Goal: Obtain resource: Obtain resource

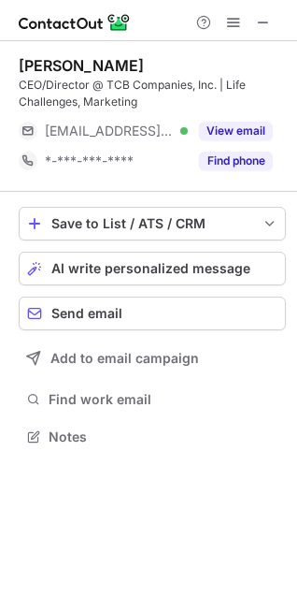
scroll to position [423, 297]
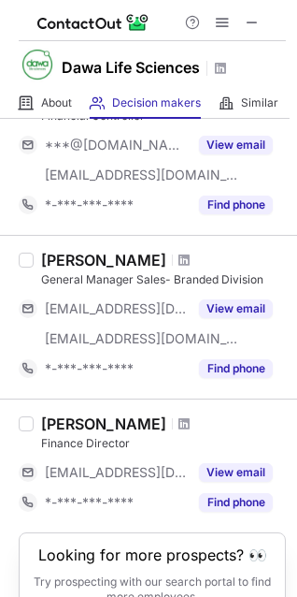
scroll to position [1367, 0]
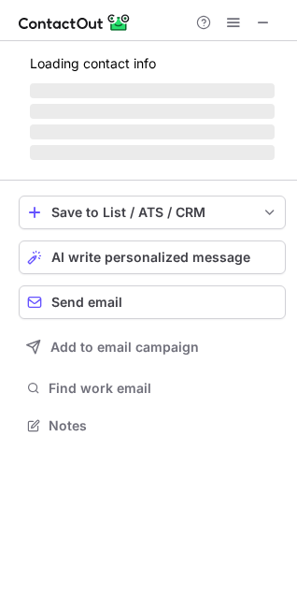
scroll to position [9, 9]
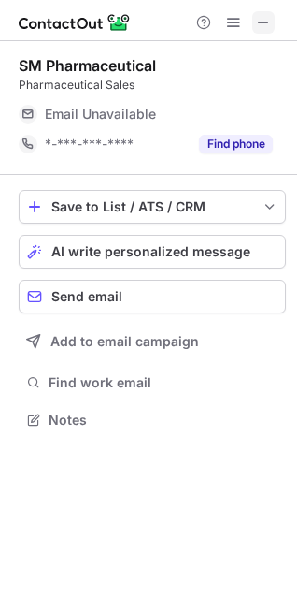
click at [257, 23] on span at bounding box center [263, 22] width 15 height 15
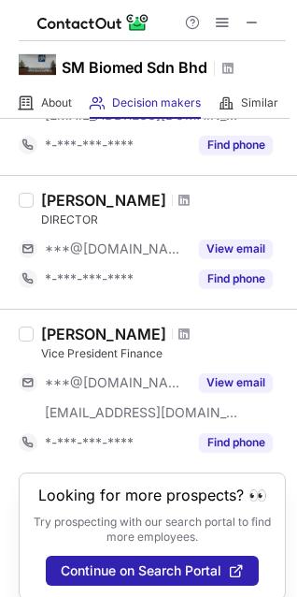
scroll to position [713, 0]
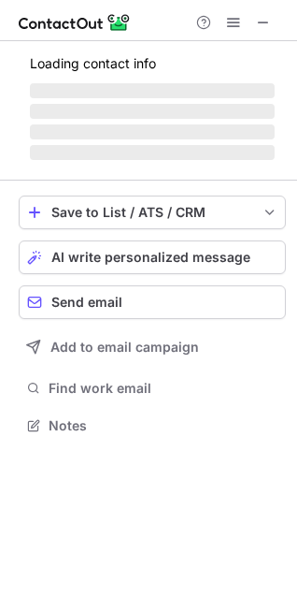
scroll to position [9, 9]
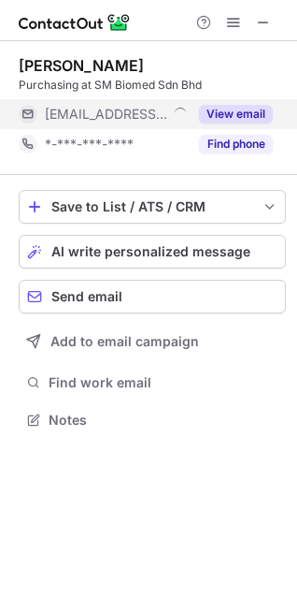
click at [244, 111] on button "View email" at bounding box center [236, 114] width 74 height 19
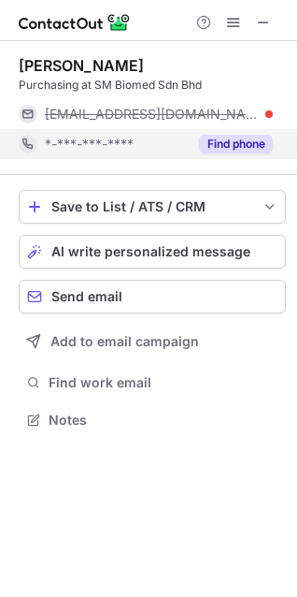
click at [228, 141] on button "Find phone" at bounding box center [236, 144] width 74 height 19
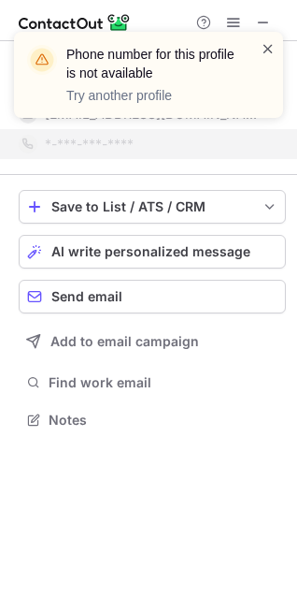
click at [263, 44] on span at bounding box center [268, 48] width 15 height 19
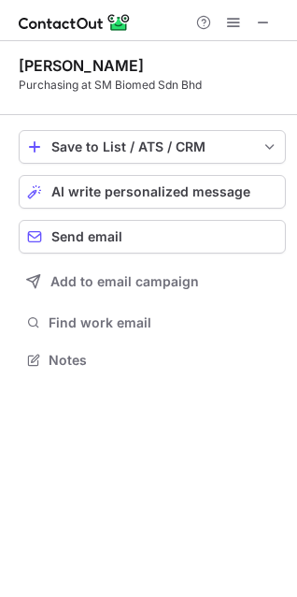
scroll to position [346, 297]
click at [255, 22] on button at bounding box center [263, 22] width 22 height 22
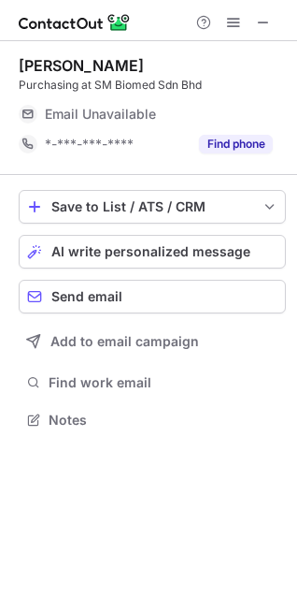
scroll to position [406, 297]
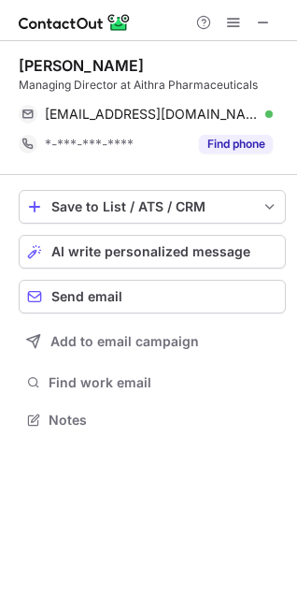
scroll to position [9, 9]
